Goal: Find specific page/section: Find specific page/section

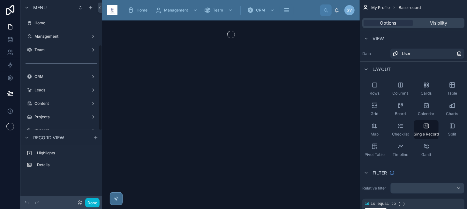
scroll to position [105, 0]
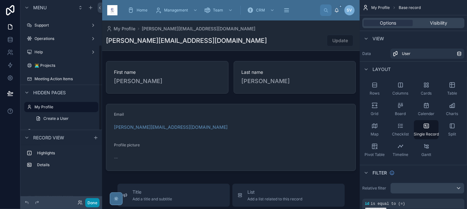
click at [88, 203] on button "Done" at bounding box center [92, 202] width 14 height 9
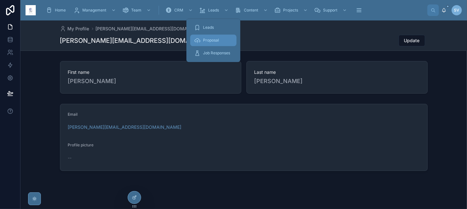
click at [228, 44] on div "Proposal" at bounding box center [213, 40] width 39 height 10
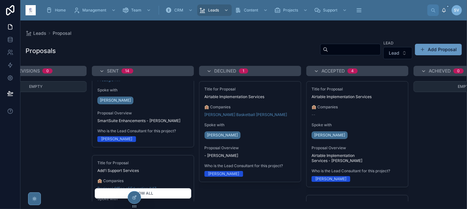
scroll to position [785, 0]
click at [150, 193] on button "Show all" at bounding box center [142, 193] width 97 height 11
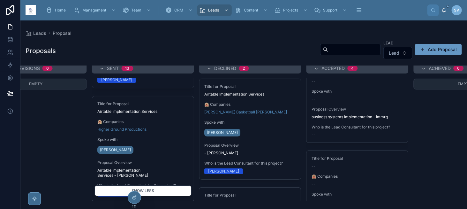
scroll to position [159, 0]
